Goal: Find specific page/section: Find specific page/section

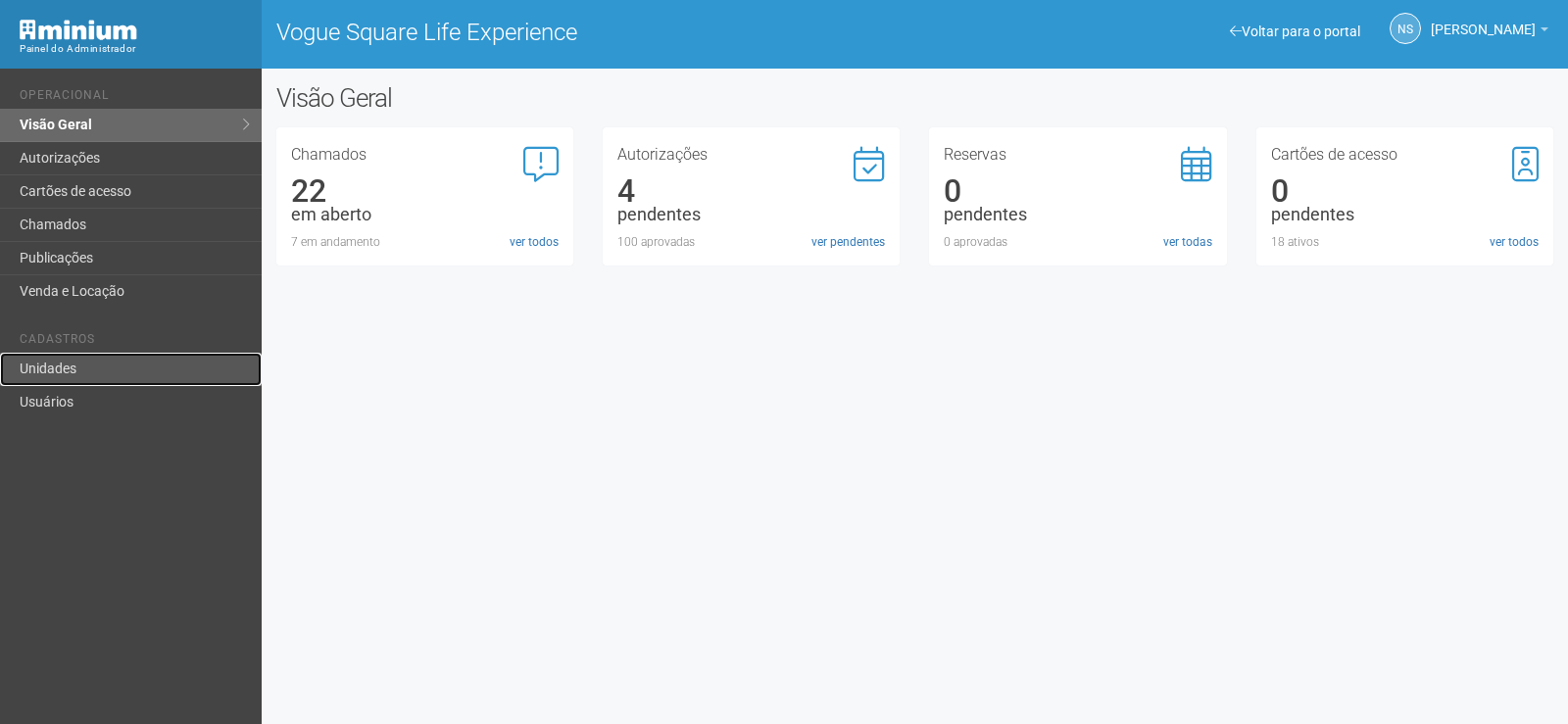
click at [116, 357] on link "Unidades" at bounding box center [131, 370] width 262 height 33
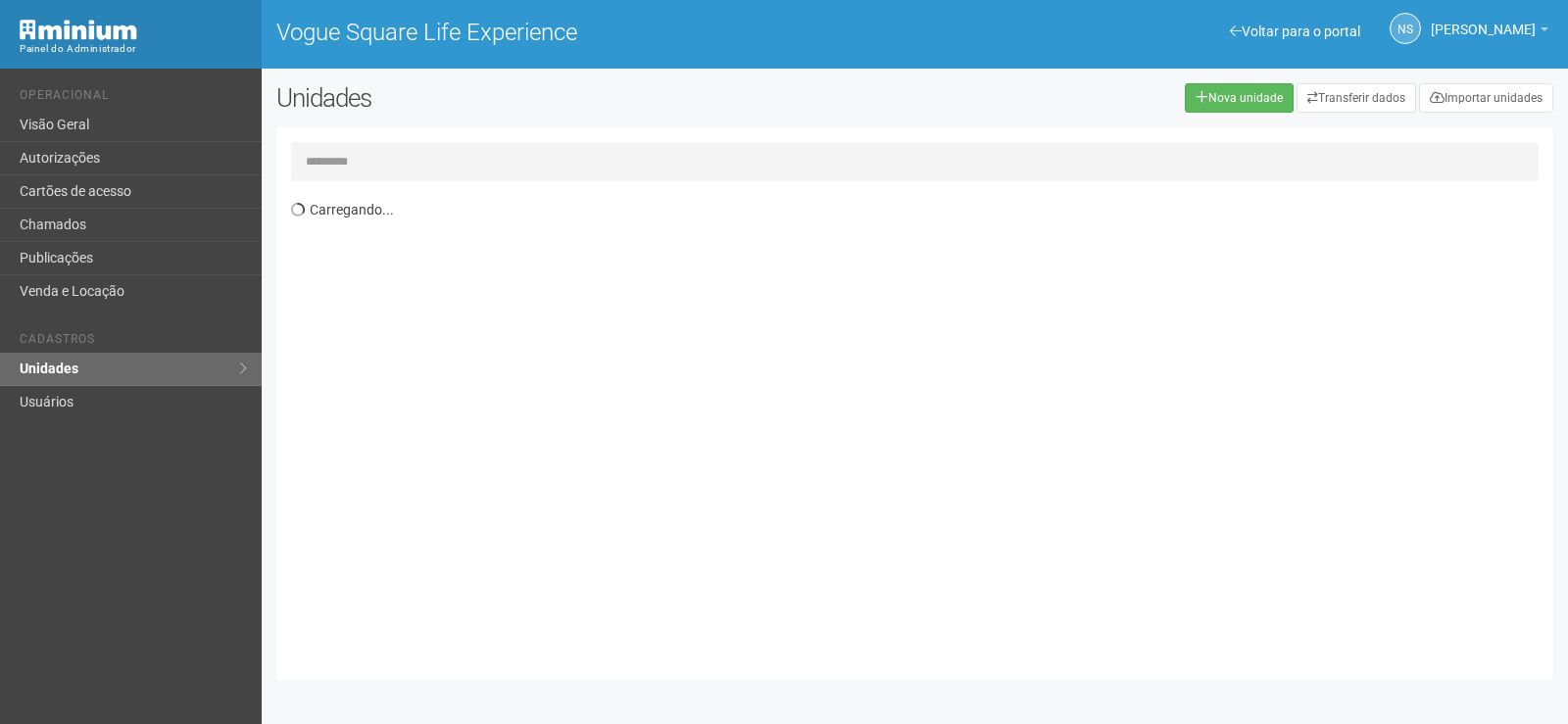
click at [495, 167] on input "text" at bounding box center [915, 161] width 1247 height 39
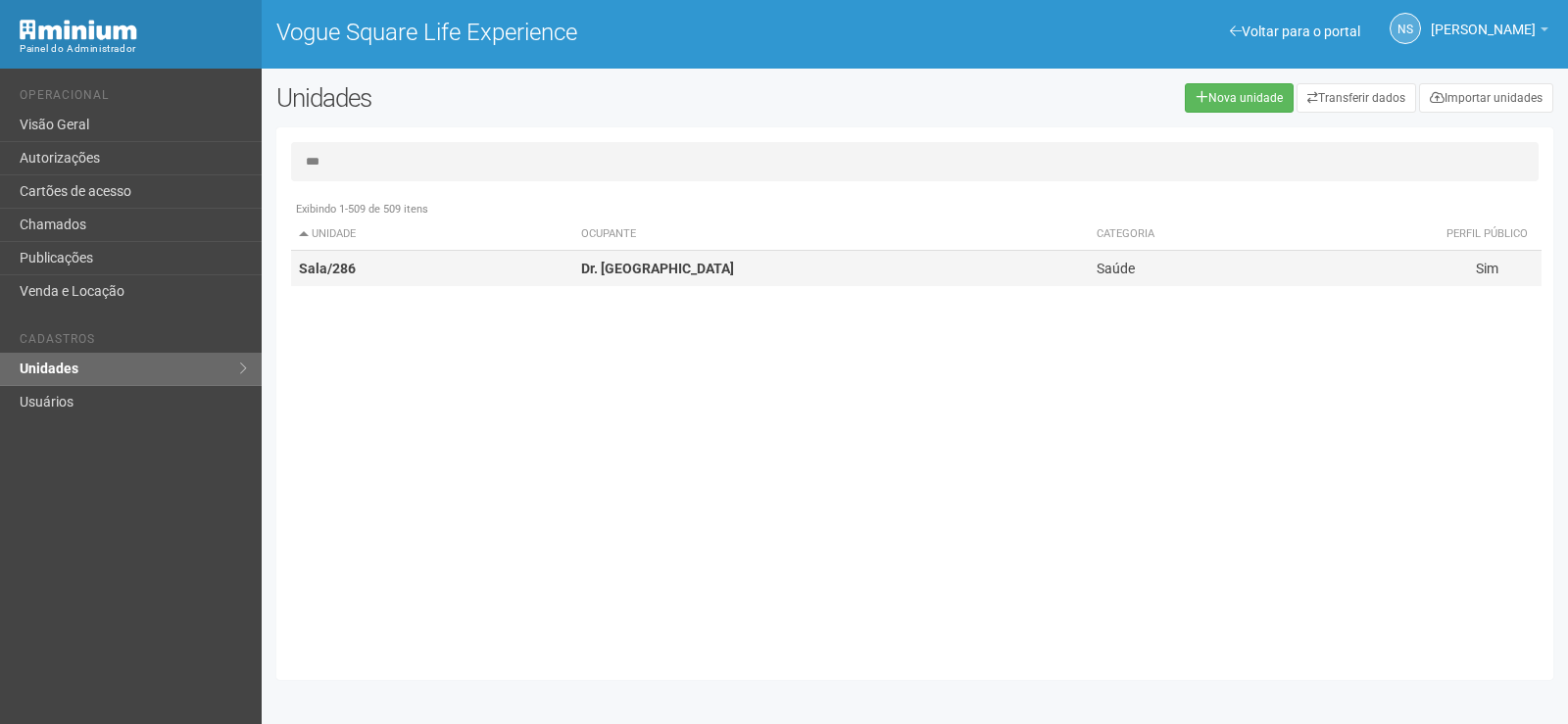
type input "***"
click at [519, 258] on td "Sala/286" at bounding box center [432, 269] width 282 height 36
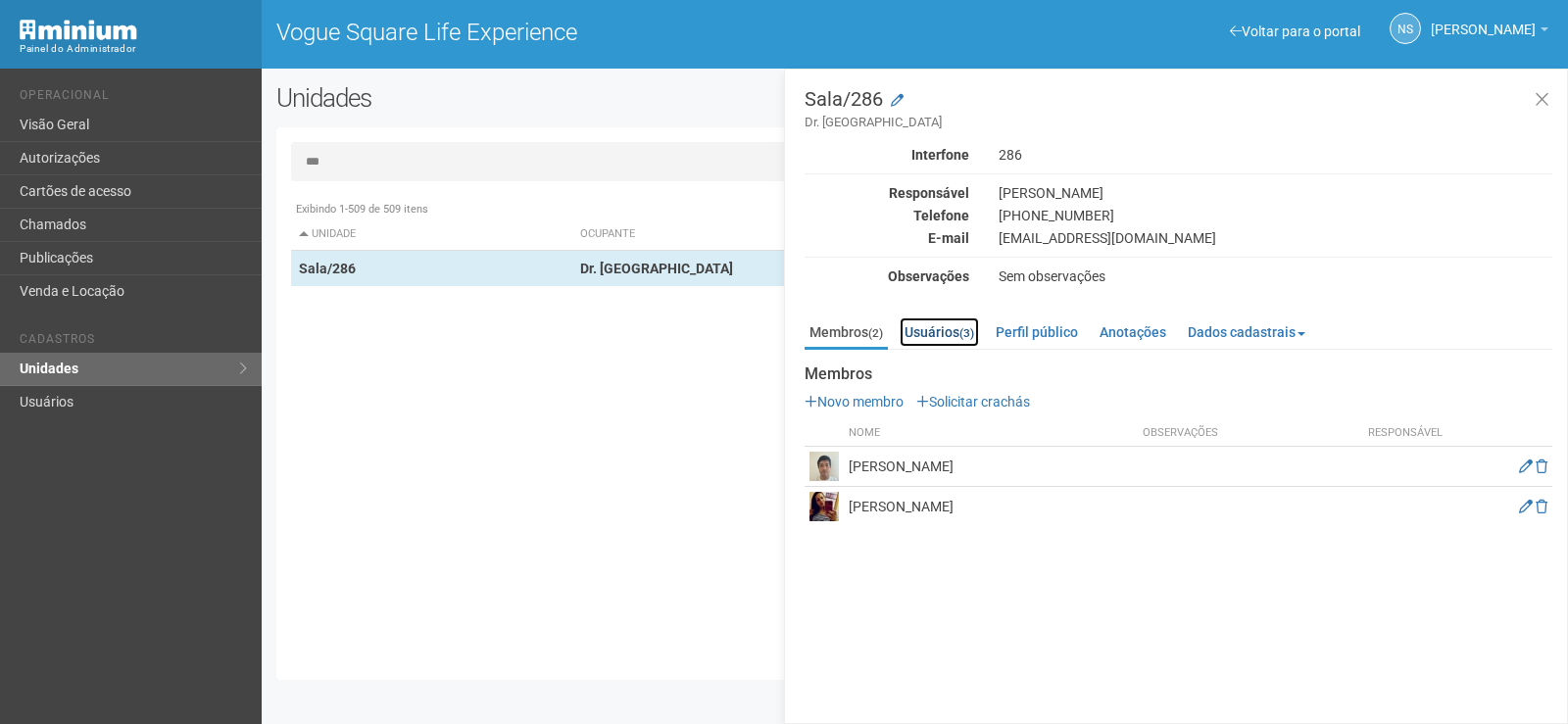
click at [931, 326] on link "Usuários (3)" at bounding box center [938, 332] width 80 height 30
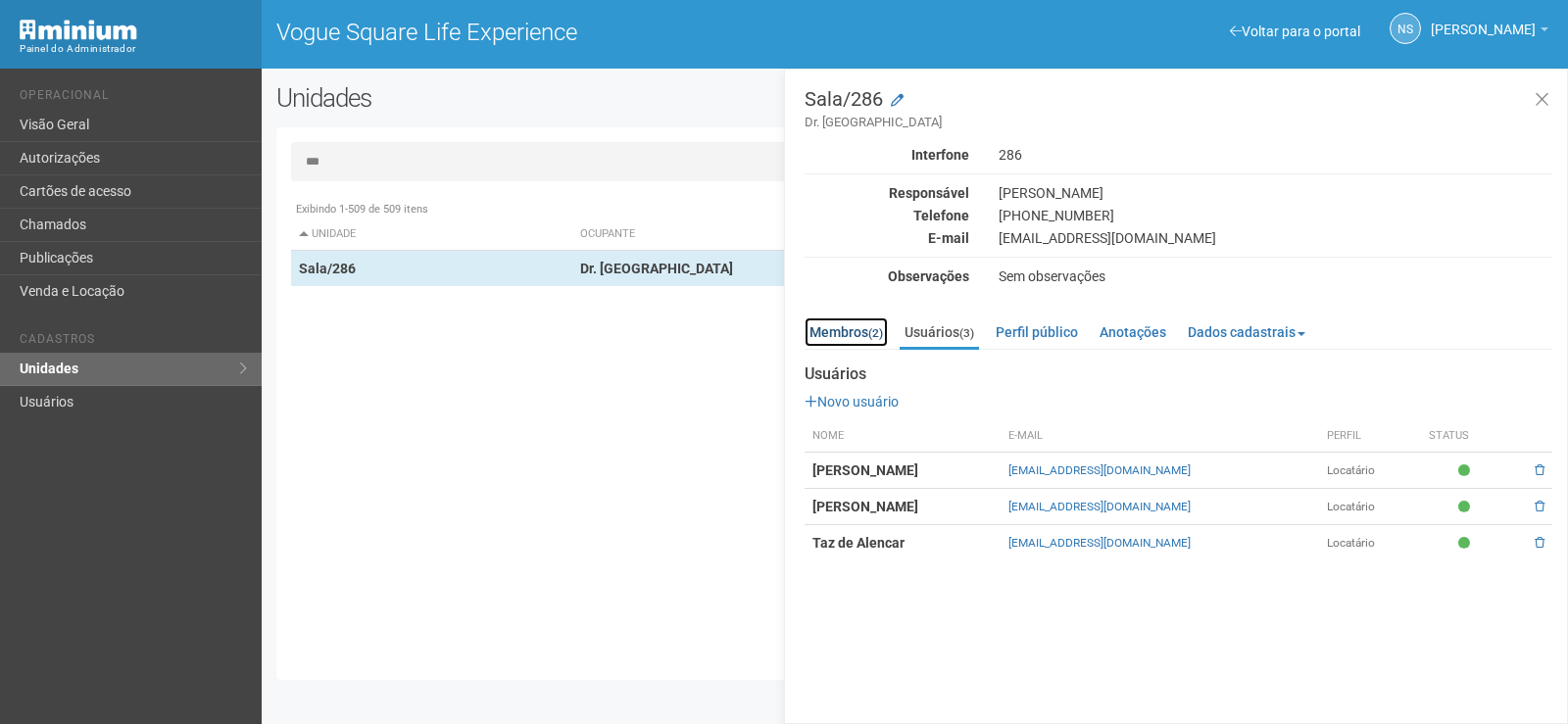
click at [837, 338] on link "Membros (2)" at bounding box center [846, 332] width 84 height 30
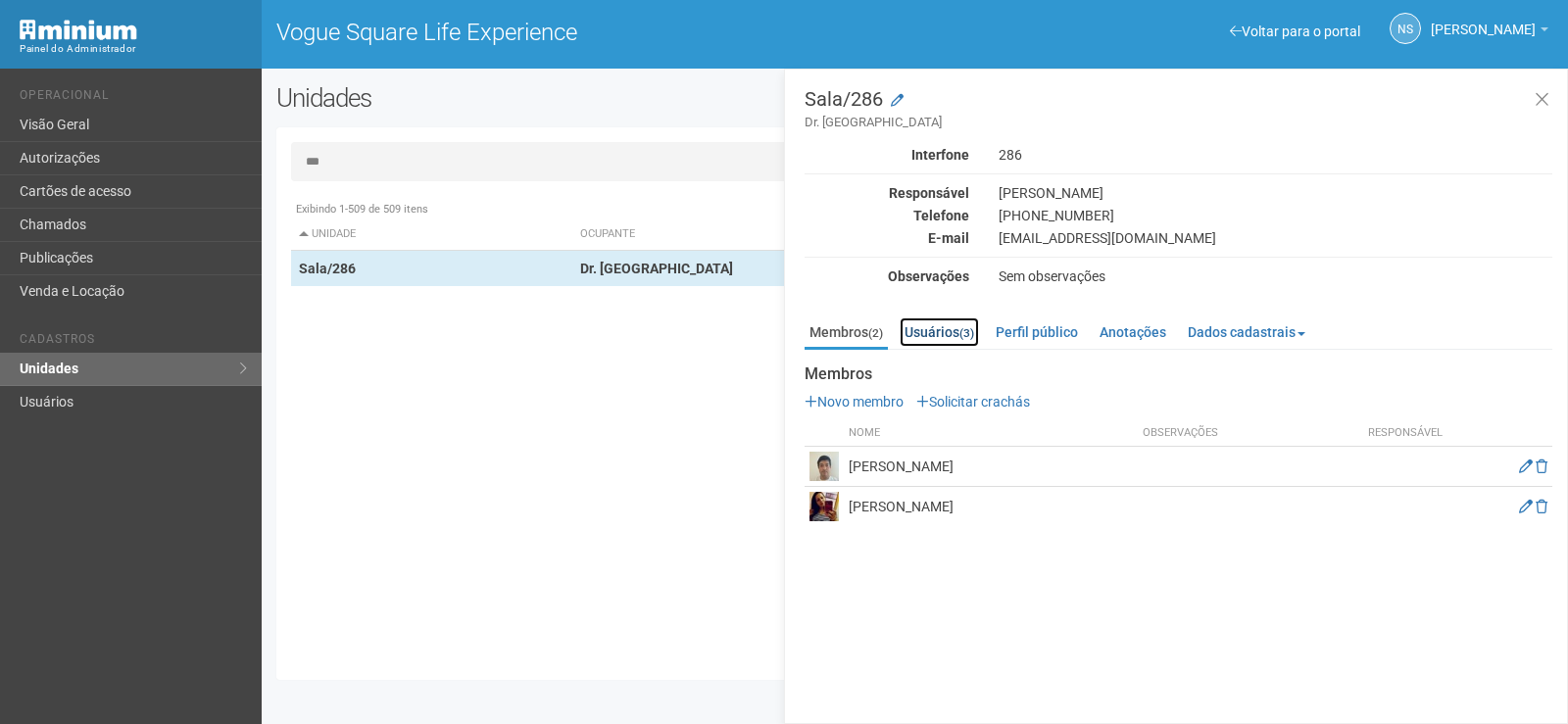
click at [927, 337] on link "Usuários (3)" at bounding box center [938, 332] width 80 height 30
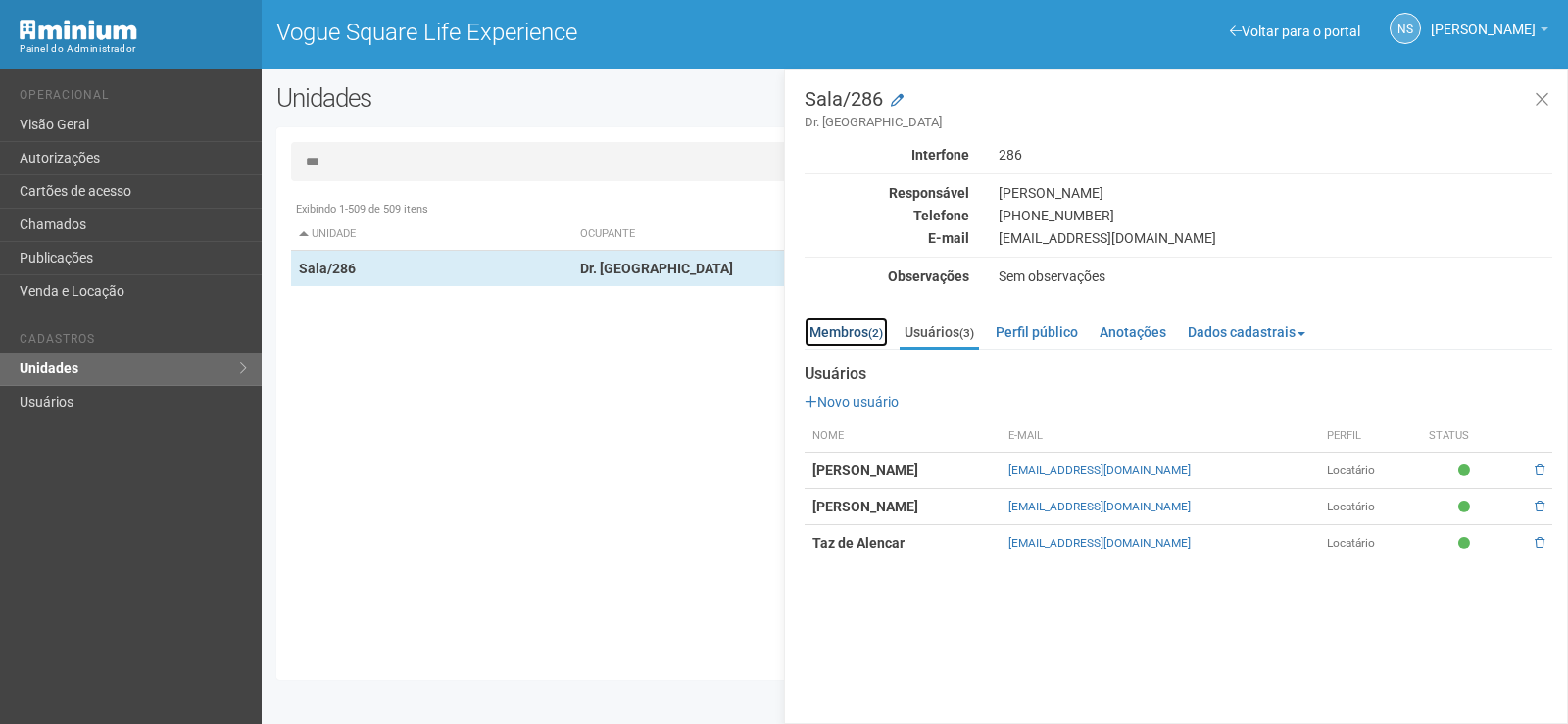
click at [853, 341] on link "Membros (2)" at bounding box center [846, 332] width 84 height 30
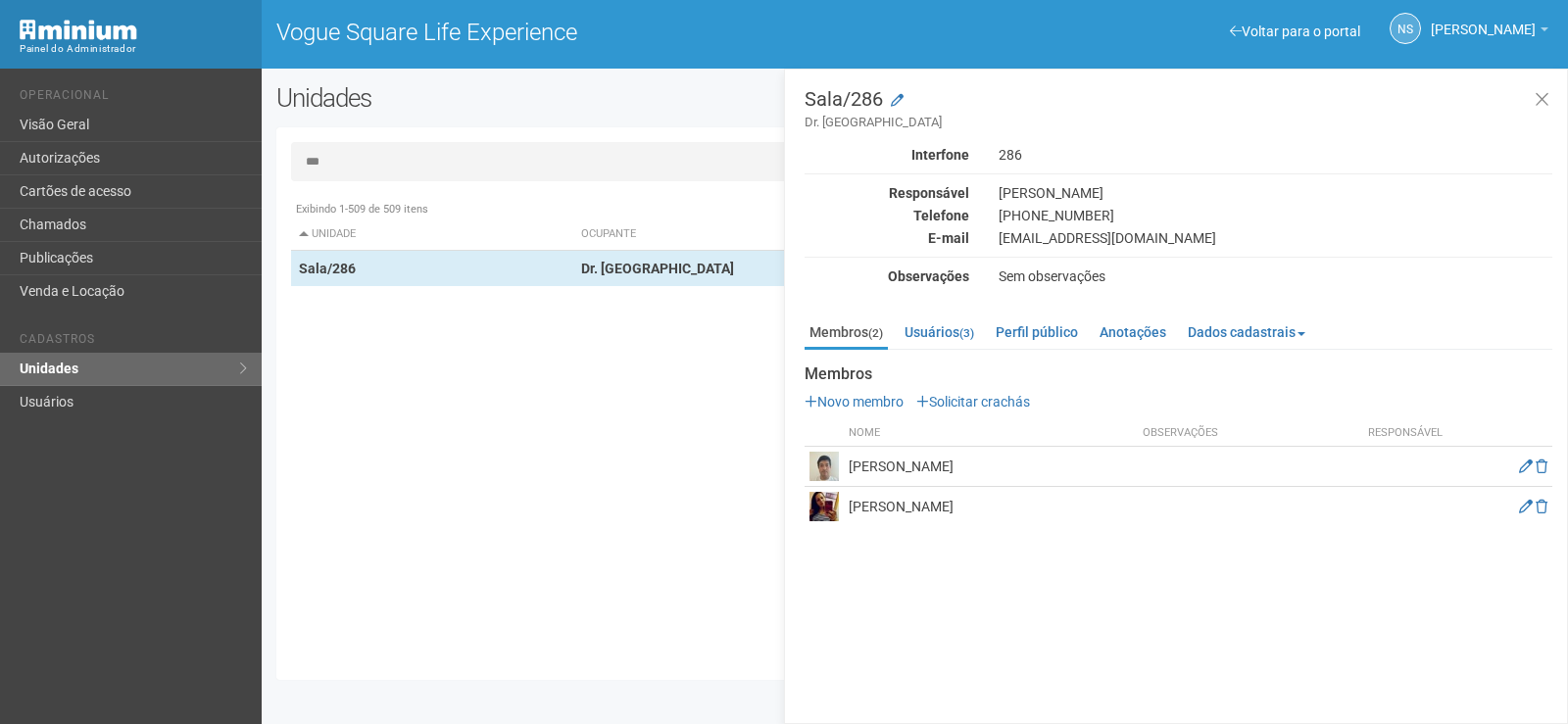
click at [706, 401] on div "Exibindo 1-509 de 509 itens Unidade Ocupante Categoria Perfil público Loja/101 …" at bounding box center [922, 428] width 1262 height 474
click at [1556, 107] on button at bounding box center [1541, 100] width 40 height 42
